Goal: Information Seeking & Learning: Learn about a topic

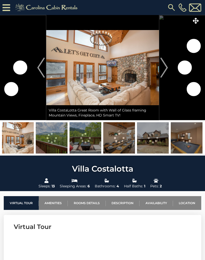
click at [165, 64] on img "Next" at bounding box center [164, 68] width 8 height 20
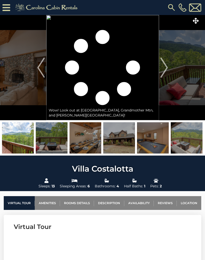
click at [163, 69] on img "Next" at bounding box center [164, 68] width 8 height 20
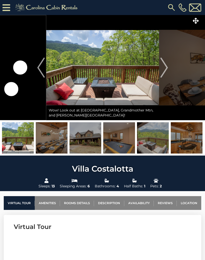
click at [165, 70] on img "Next" at bounding box center [164, 68] width 8 height 20
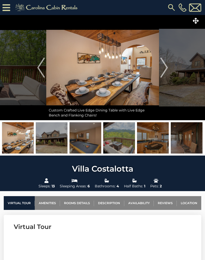
click at [166, 71] on img "Next" at bounding box center [164, 68] width 8 height 20
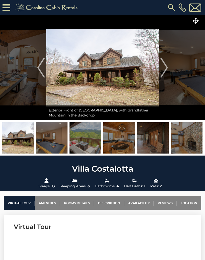
click at [167, 69] on img "Next" at bounding box center [164, 68] width 8 height 20
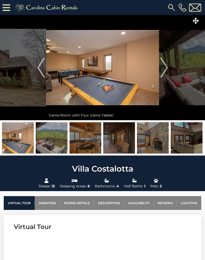
click at [164, 71] on img "Next" at bounding box center [164, 68] width 8 height 20
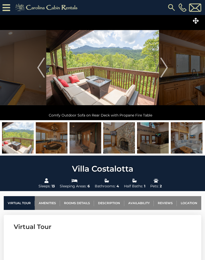
click at [164, 68] on img "Next" at bounding box center [164, 68] width 8 height 20
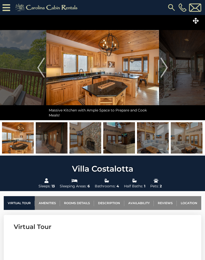
click at [167, 69] on img "Next" at bounding box center [164, 68] width 8 height 20
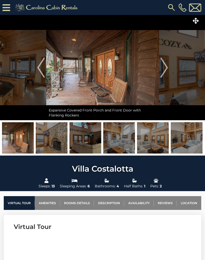
click at [168, 72] on img "Next" at bounding box center [164, 68] width 8 height 20
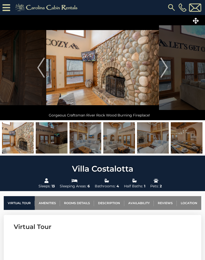
click at [165, 73] on img "Next" at bounding box center [164, 68] width 8 height 20
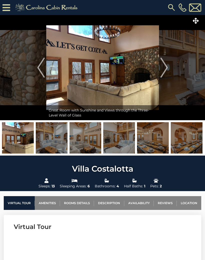
click at [165, 69] on img "Next" at bounding box center [164, 68] width 8 height 20
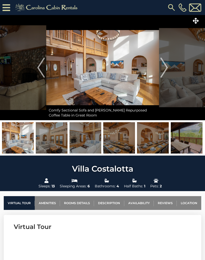
click at [166, 70] on img "Next" at bounding box center [164, 68] width 8 height 20
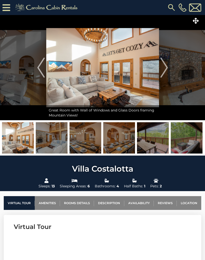
click at [166, 69] on img "Next" at bounding box center [164, 68] width 8 height 20
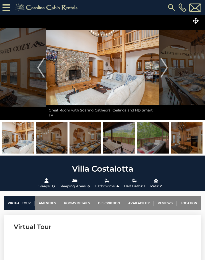
click at [165, 70] on img "Next" at bounding box center [164, 68] width 8 height 20
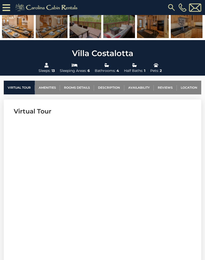
click at [82, 91] on link "Rooms Details" at bounding box center [77, 88] width 34 height 14
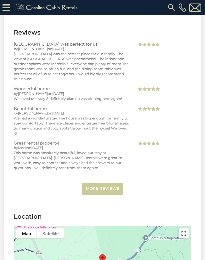
scroll to position [1679, 0]
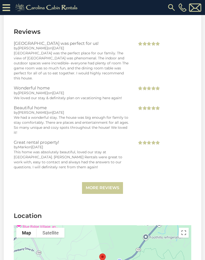
click at [104, 182] on link "More Reviews" at bounding box center [102, 188] width 41 height 12
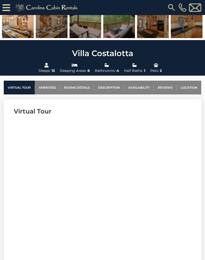
scroll to position [139, 0]
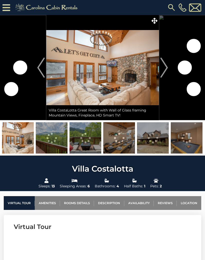
click at [169, 77] on button "Next" at bounding box center [164, 67] width 10 height 105
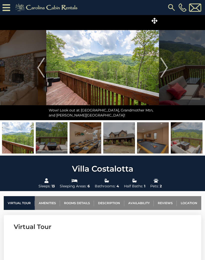
click at [163, 67] on img "Next" at bounding box center [164, 68] width 8 height 20
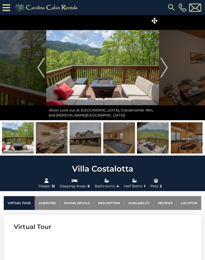
click at [165, 69] on img "Next" at bounding box center [164, 68] width 8 height 20
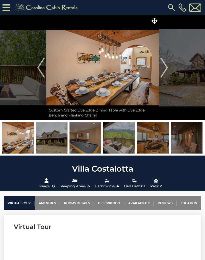
click at [167, 68] on img "Next" at bounding box center [164, 68] width 8 height 20
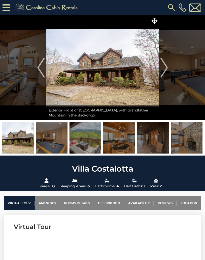
click at [163, 69] on img "Next" at bounding box center [164, 68] width 8 height 20
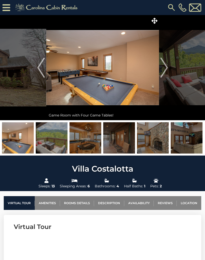
click at [166, 70] on img "Next" at bounding box center [164, 68] width 8 height 20
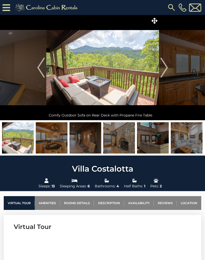
click at [168, 66] on img "Next" at bounding box center [164, 68] width 8 height 20
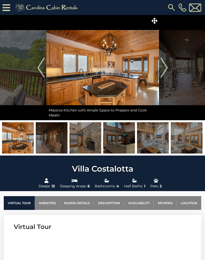
click at [168, 67] on img "Next" at bounding box center [164, 68] width 8 height 20
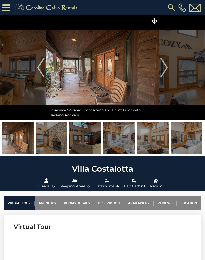
click at [167, 69] on img "Next" at bounding box center [164, 68] width 8 height 20
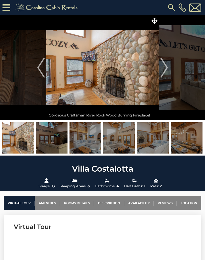
click at [166, 66] on img "Next" at bounding box center [164, 68] width 8 height 20
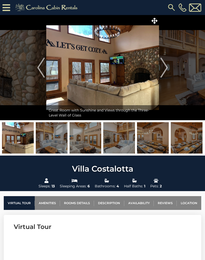
click at [168, 68] on button "Next" at bounding box center [164, 67] width 10 height 105
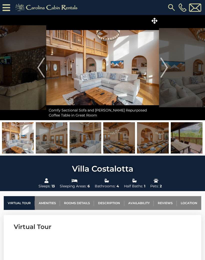
click at [166, 67] on img "Next" at bounding box center [164, 68] width 8 height 20
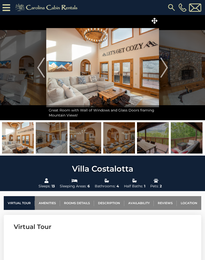
click at [166, 67] on img "Next" at bounding box center [164, 68] width 8 height 20
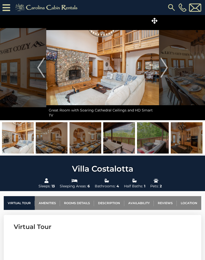
click at [168, 70] on button "Next" at bounding box center [164, 67] width 10 height 105
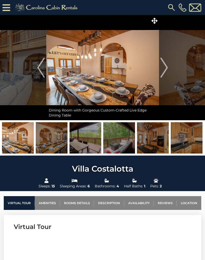
click at [167, 71] on img "Next" at bounding box center [164, 68] width 8 height 20
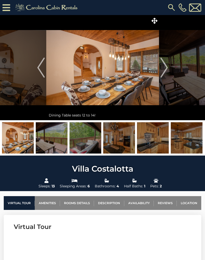
click at [168, 71] on img "Next" at bounding box center [164, 68] width 8 height 20
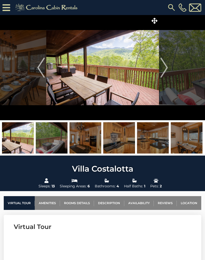
click at [169, 64] on button "Next" at bounding box center [164, 67] width 10 height 105
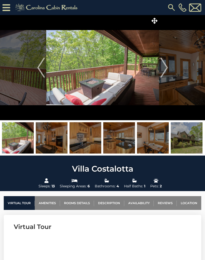
click at [166, 69] on img "Next" at bounding box center [164, 68] width 8 height 20
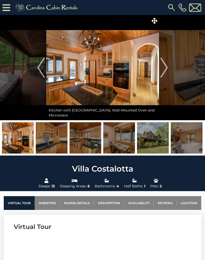
click at [168, 70] on button "Next" at bounding box center [164, 67] width 10 height 105
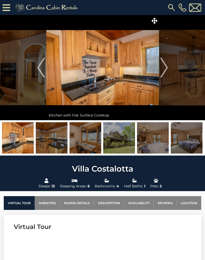
click at [166, 70] on img "Next" at bounding box center [164, 68] width 8 height 20
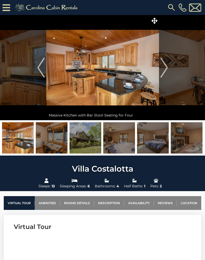
click at [167, 68] on img "Next" at bounding box center [164, 68] width 8 height 20
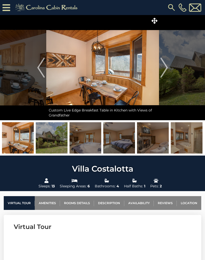
click at [166, 69] on img "Next" at bounding box center [164, 68] width 8 height 20
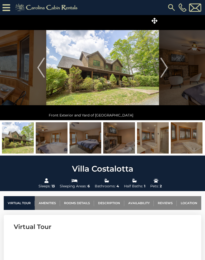
click at [166, 70] on img "Next" at bounding box center [164, 68] width 8 height 20
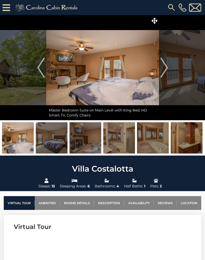
click at [166, 67] on img "Next" at bounding box center [164, 68] width 8 height 20
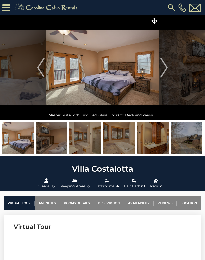
click at [169, 69] on button "Next" at bounding box center [164, 67] width 10 height 105
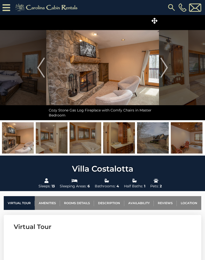
click at [167, 73] on img "Next" at bounding box center [164, 68] width 8 height 20
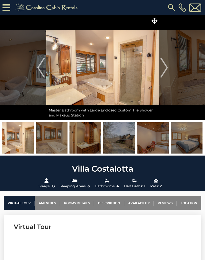
click at [166, 71] on img "Next" at bounding box center [164, 68] width 8 height 20
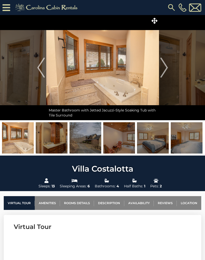
click at [169, 71] on button "Next" at bounding box center [164, 67] width 10 height 105
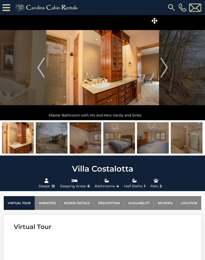
click at [169, 70] on button "Next" at bounding box center [164, 67] width 10 height 105
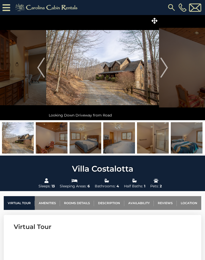
click at [168, 71] on img "Next" at bounding box center [164, 68] width 8 height 20
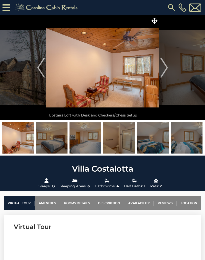
click at [167, 68] on img "Next" at bounding box center [164, 68] width 8 height 20
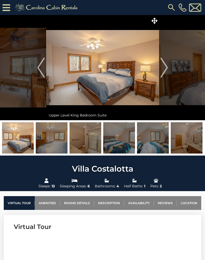
click at [166, 70] on img "Next" at bounding box center [164, 68] width 8 height 20
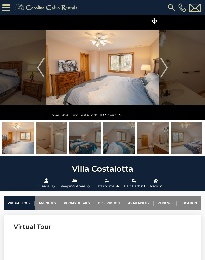
click at [167, 69] on img "Next" at bounding box center [164, 68] width 8 height 20
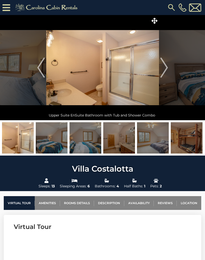
click at [169, 70] on button "Next" at bounding box center [164, 67] width 10 height 105
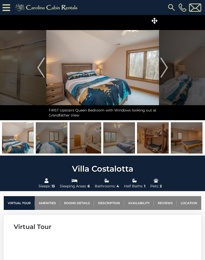
click at [168, 70] on img "Next" at bounding box center [164, 68] width 8 height 20
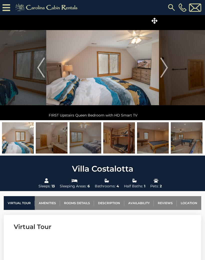
click at [167, 70] on img "Next" at bounding box center [164, 68] width 8 height 20
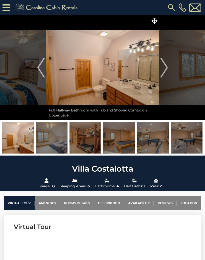
click at [163, 71] on img "Next" at bounding box center [164, 68] width 8 height 20
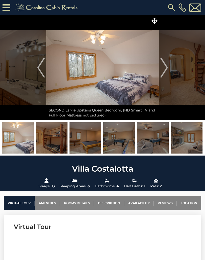
click at [167, 69] on img "Next" at bounding box center [164, 68] width 8 height 20
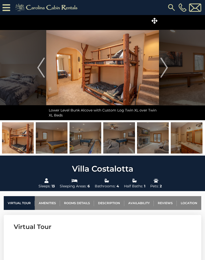
click at [165, 69] on img "Next" at bounding box center [164, 68] width 8 height 20
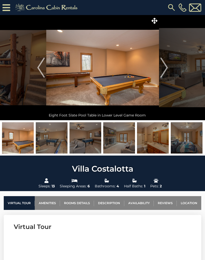
click at [164, 67] on img "Next" at bounding box center [164, 68] width 8 height 20
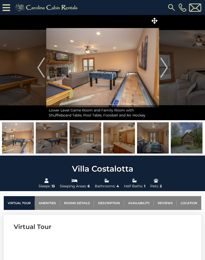
click at [167, 70] on img "Next" at bounding box center [164, 68] width 8 height 20
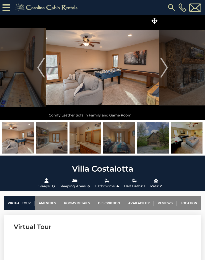
click at [168, 69] on img "Next" at bounding box center [164, 68] width 8 height 20
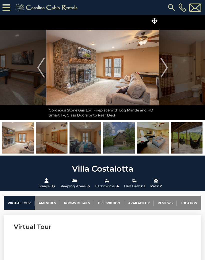
click at [165, 70] on img "Next" at bounding box center [164, 68] width 8 height 20
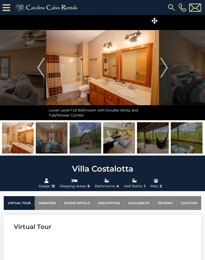
click at [166, 69] on img "Next" at bounding box center [164, 68] width 8 height 20
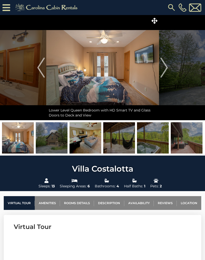
click at [166, 68] on img "Next" at bounding box center [164, 68] width 8 height 20
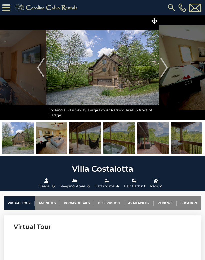
click at [164, 71] on img "Next" at bounding box center [164, 68] width 8 height 20
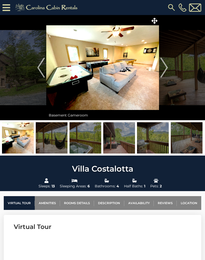
click at [166, 66] on img "Next" at bounding box center [164, 68] width 8 height 20
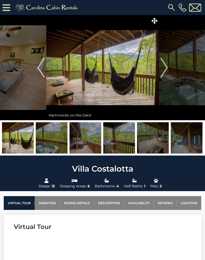
click at [164, 69] on img "Next" at bounding box center [164, 68] width 8 height 20
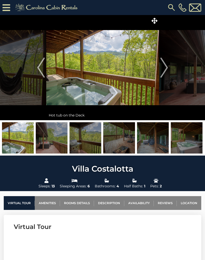
click at [168, 67] on img "Next" at bounding box center [164, 68] width 8 height 20
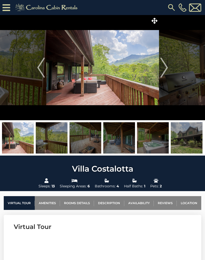
click at [166, 71] on img "Next" at bounding box center [164, 68] width 8 height 20
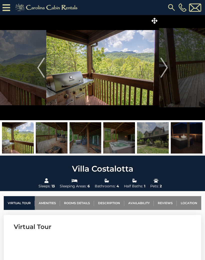
click at [168, 69] on img "Next" at bounding box center [164, 68] width 8 height 20
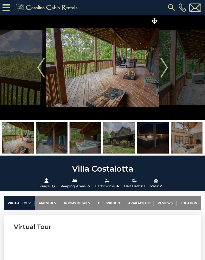
click at [168, 69] on button "Next" at bounding box center [164, 67] width 10 height 105
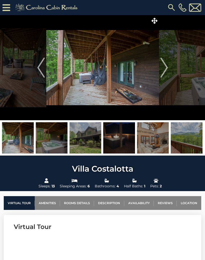
click at [168, 68] on button "Next" at bounding box center [164, 67] width 10 height 105
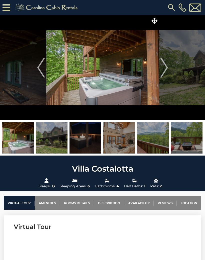
click at [161, 69] on img "Next" at bounding box center [164, 68] width 8 height 20
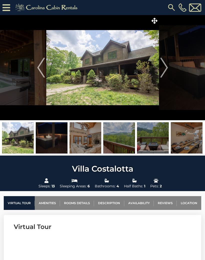
click at [167, 70] on img "Next" at bounding box center [164, 68] width 8 height 20
